Goal: Entertainment & Leisure: Consume media (video, audio)

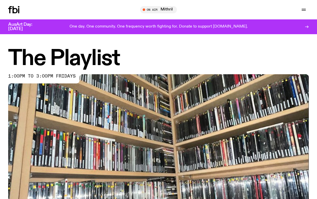
click at [15, 8] on icon at bounding box center [15, 9] width 5 height 7
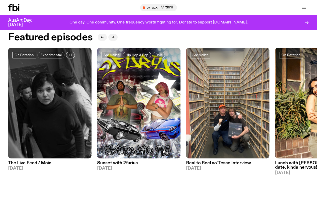
scroll to position [202, 0]
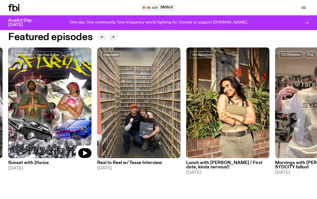
click at [73, 105] on img at bounding box center [49, 103] width 83 height 111
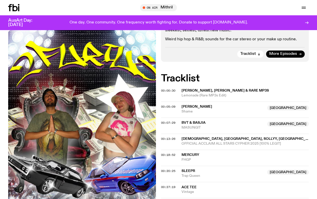
scroll to position [106, 0]
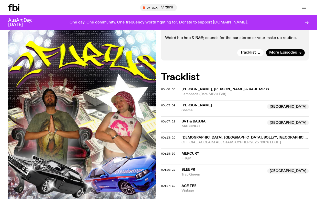
click at [196, 90] on span "[PERSON_NAME], [PERSON_NAME] & Rare MP3s" at bounding box center [225, 90] width 87 height 4
click at [219, 91] on span "[PERSON_NAME], [PERSON_NAME] & Rare MP3s" at bounding box center [225, 90] width 87 height 4
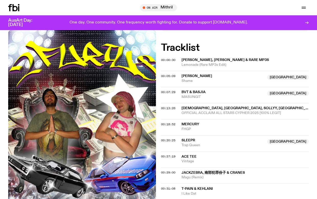
scroll to position [134, 0]
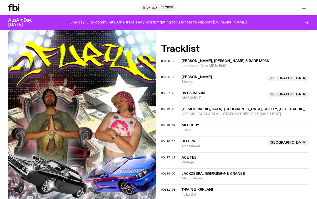
click at [190, 156] on span "Ace Tee" at bounding box center [189, 158] width 15 height 4
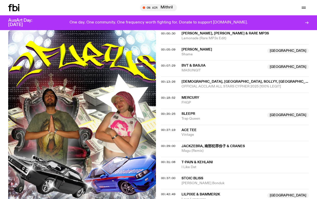
scroll to position [162, 0]
click at [192, 100] on span "FHGP" at bounding box center [245, 102] width 127 height 5
click at [204, 144] on span "jackzebra, 南部犯罪份子 & cranes" at bounding box center [213, 146] width 63 height 4
